Goal: Information Seeking & Learning: Learn about a topic

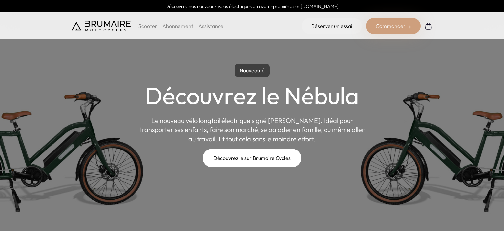
scroll to position [37, 0]
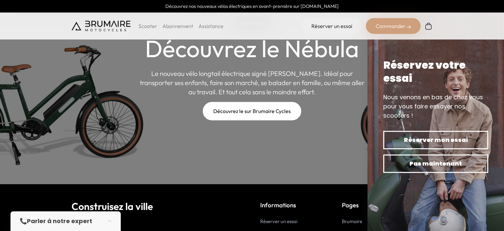
scroll to position [46, 0]
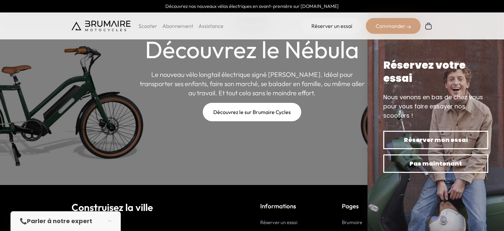
click at [252, 112] on link "Découvrez le sur Brumaire Cycles" at bounding box center [252, 112] width 98 height 18
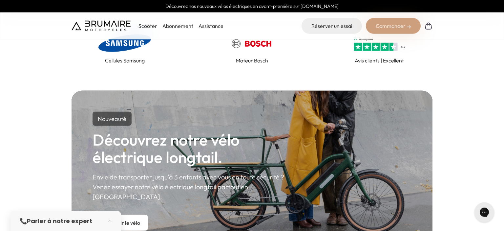
scroll to position [345, 0]
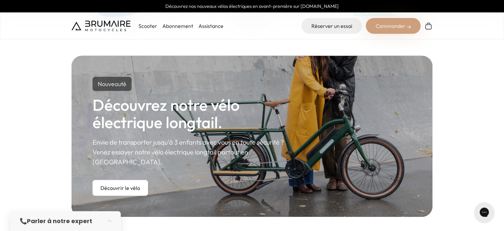
click at [130, 180] on link "Découvrir le vélo" at bounding box center [120, 188] width 55 height 16
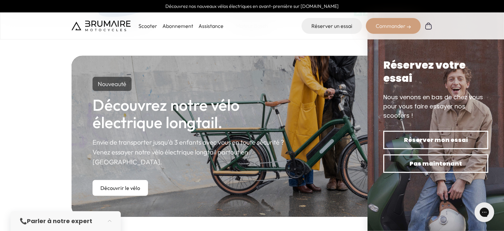
click at [134, 180] on link "Découvrir le vélo" at bounding box center [120, 188] width 55 height 16
